Goal: Transaction & Acquisition: Download file/media

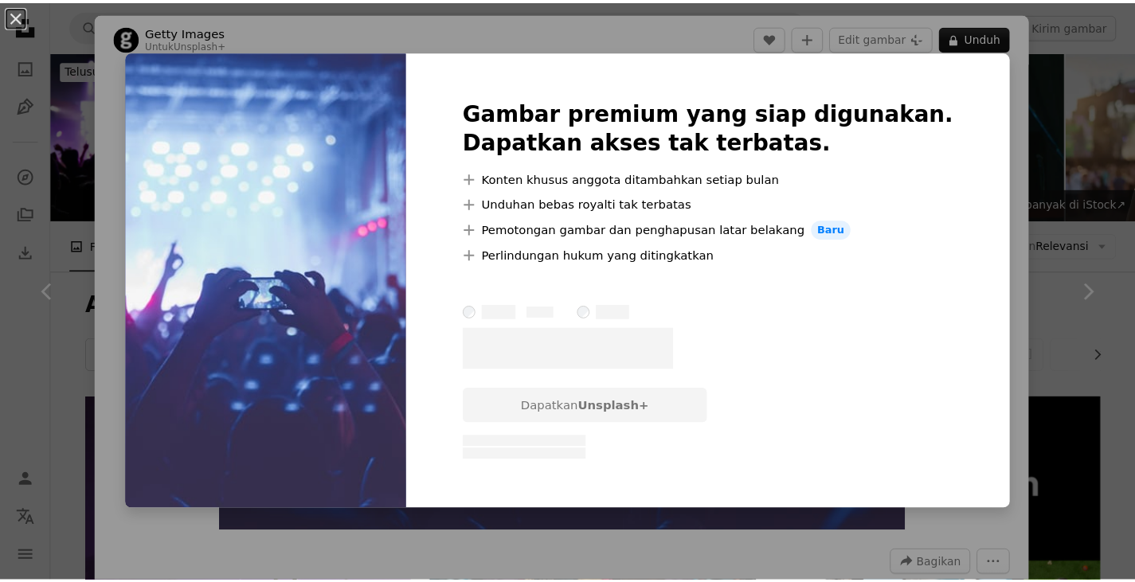
scroll to position [5699, 0]
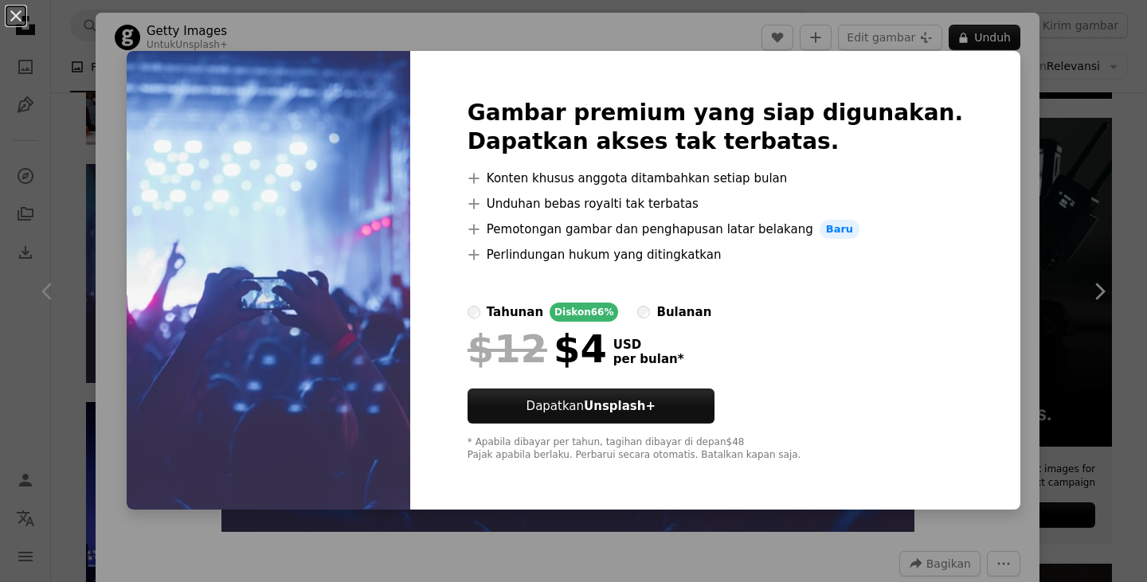
click at [1074, 130] on div "An X shape Gambar premium yang siap digunakan. Dapatkan akses tak terbatas. A p…" at bounding box center [573, 291] width 1147 height 582
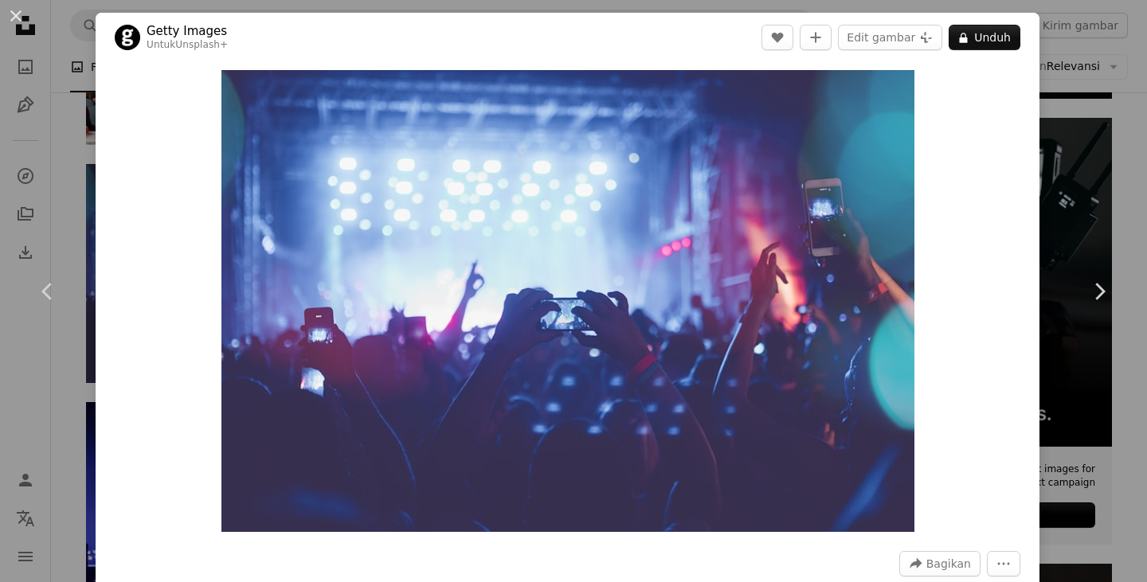
click at [1074, 130] on div "An X shape Chevron left Chevron right Getty Images Untuk Unsplash+ A heart A pl…" at bounding box center [573, 291] width 1147 height 582
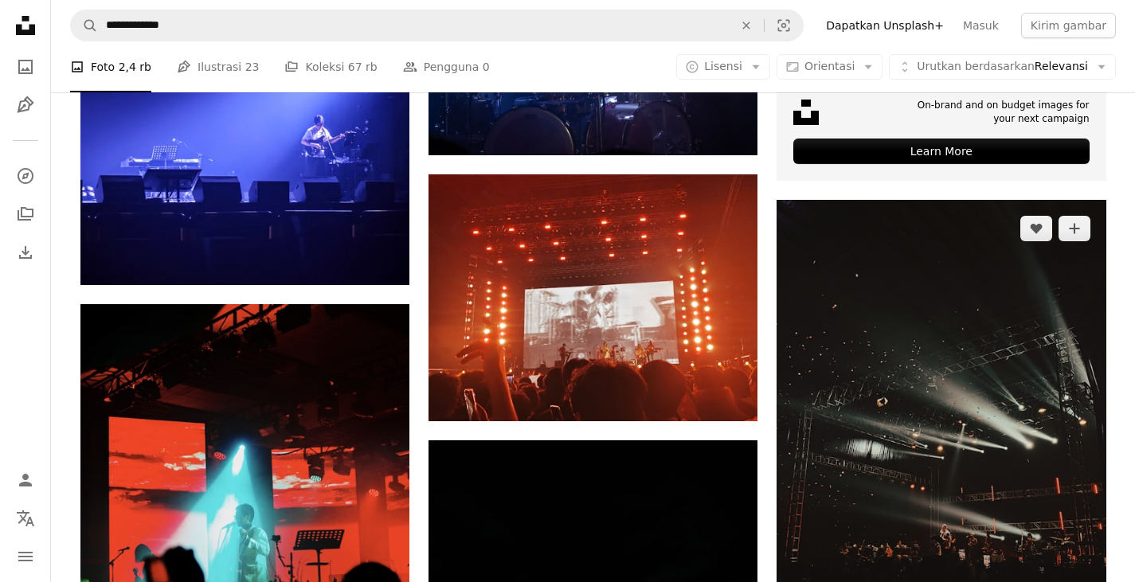
scroll to position [6177, 0]
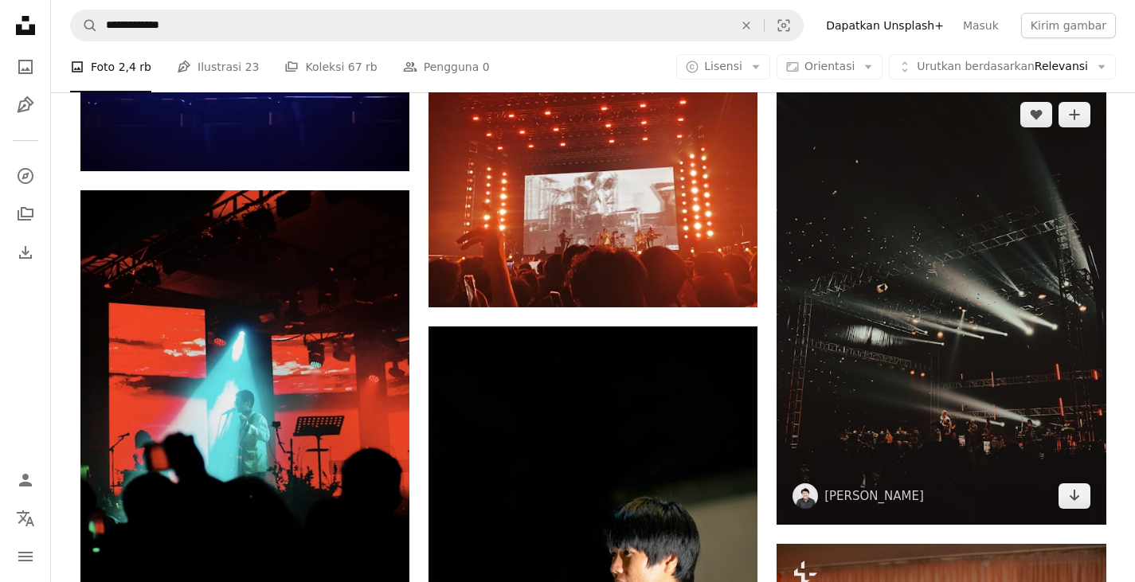
click at [920, 319] on img at bounding box center [941, 305] width 329 height 439
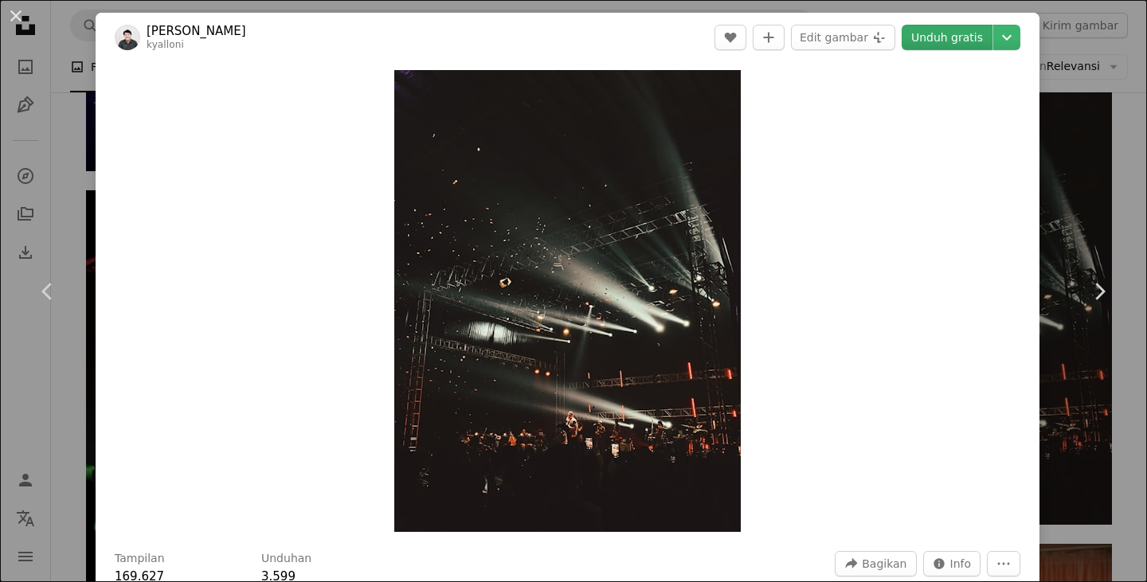
click at [939, 39] on link "Unduh gratis" at bounding box center [947, 37] width 91 height 25
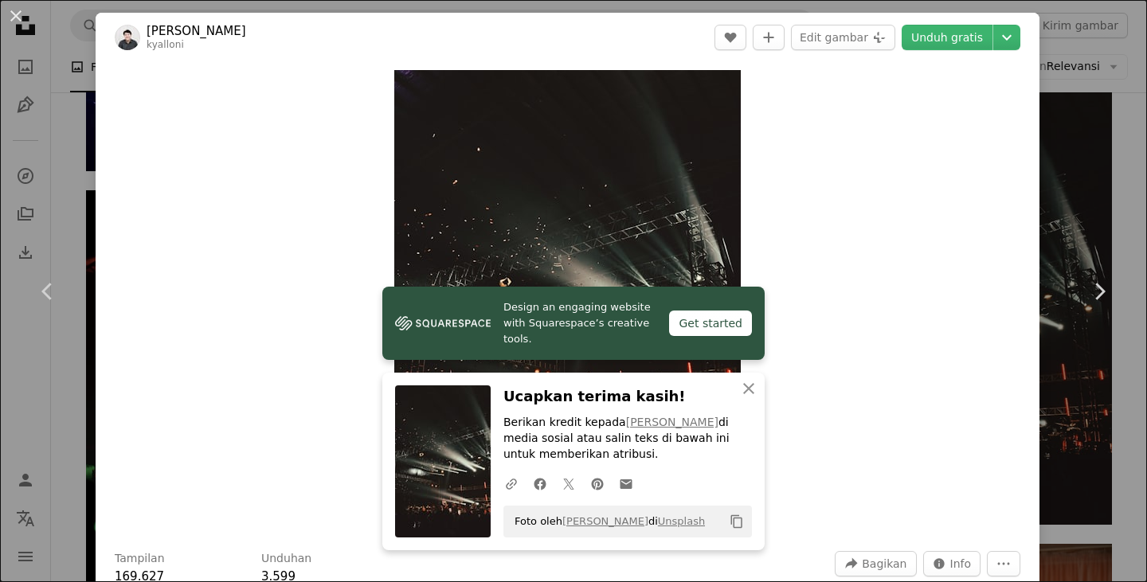
click at [1029, 113] on div "An X shape Chevron left Chevron right Design an engaging website with Squarespa…" at bounding box center [573, 291] width 1147 height 582
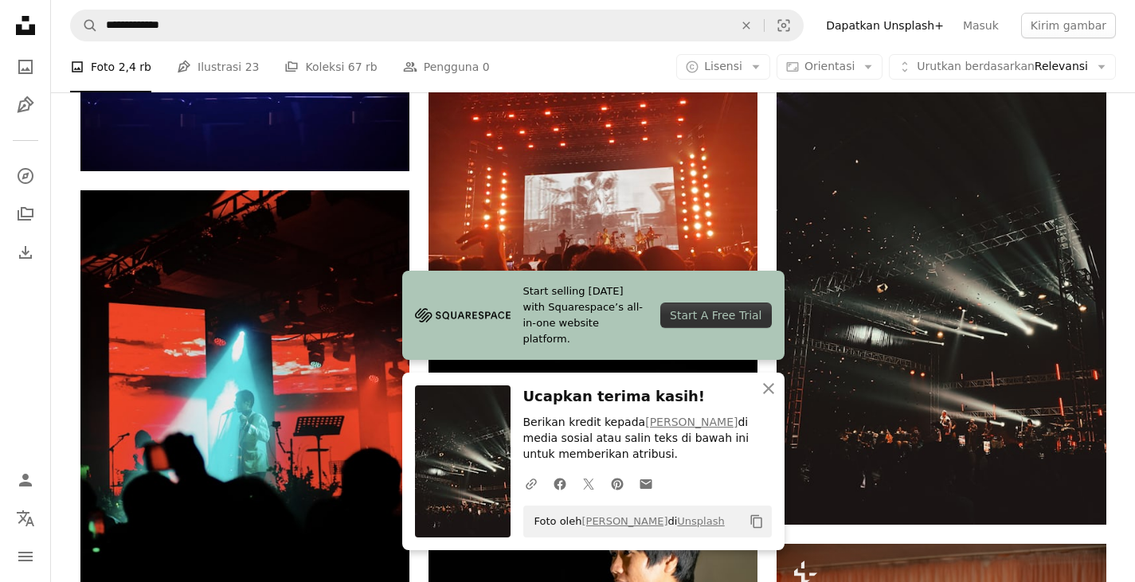
scroll to position [6496, 0]
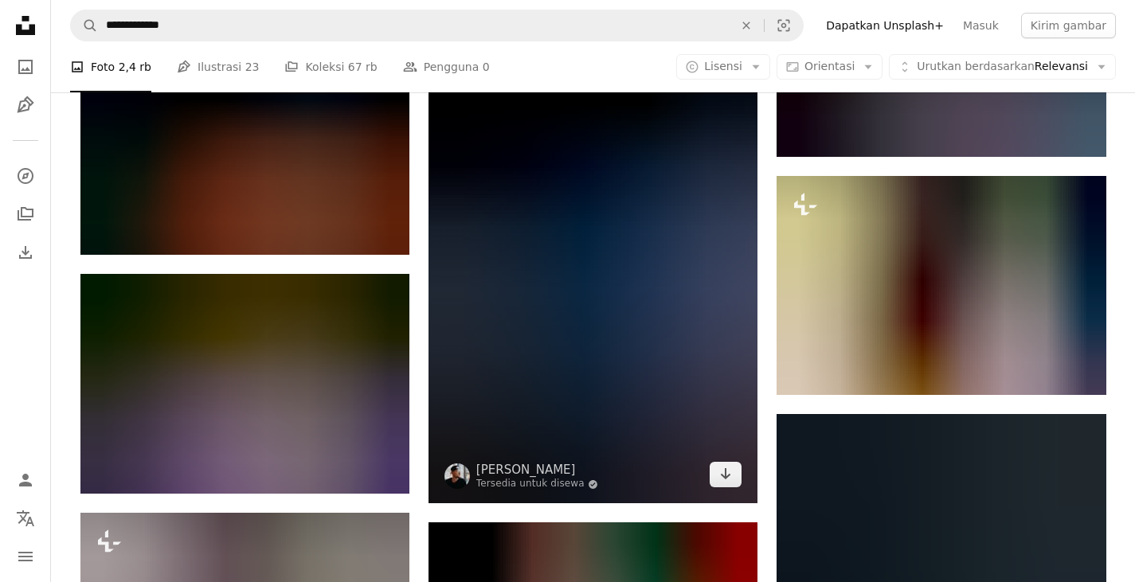
scroll to position [19165, 0]
